Goal: Task Accomplishment & Management: Complete application form

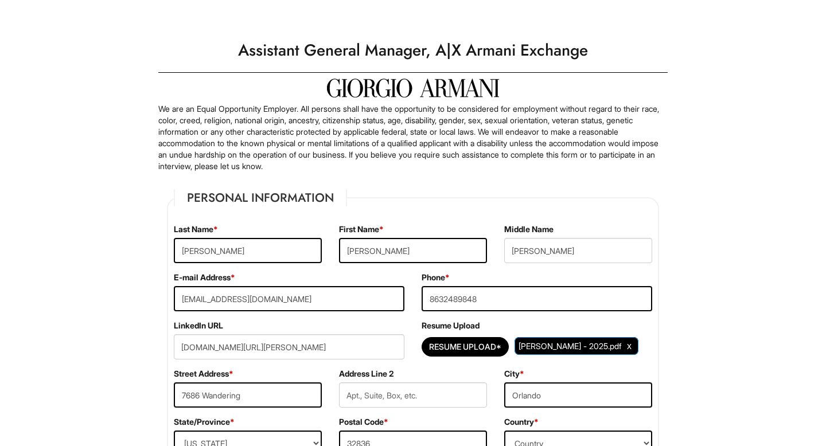
select select "FL"
select select "[GEOGRAPHIC_DATA]"
select select "Yes"
select Required "No"
select select "Yes"
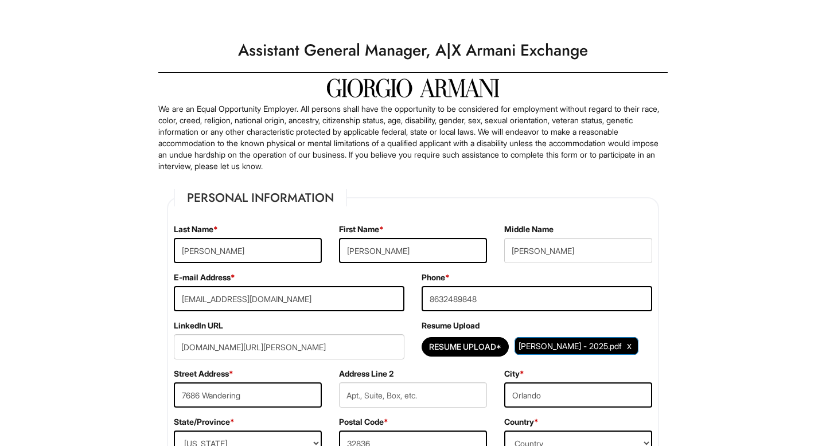
select select "N"
select select "1999"
select select "2002"
type input "[DOMAIN_NAME][URL][PERSON_NAME]"
